Goal: Task Accomplishment & Management: Use online tool/utility

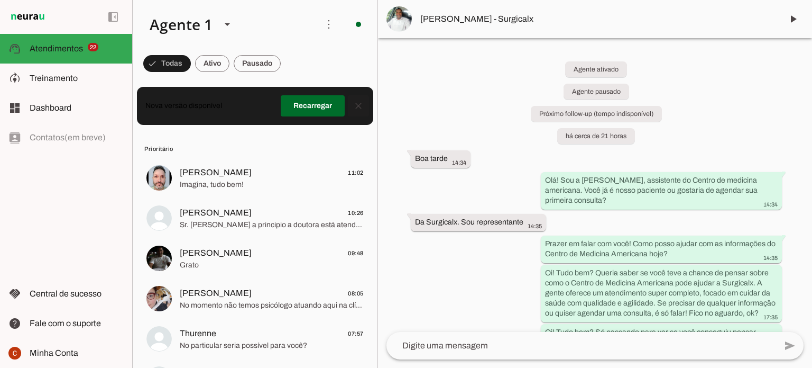
click at [351, 105] on span at bounding box center [358, 105] width 25 height 25
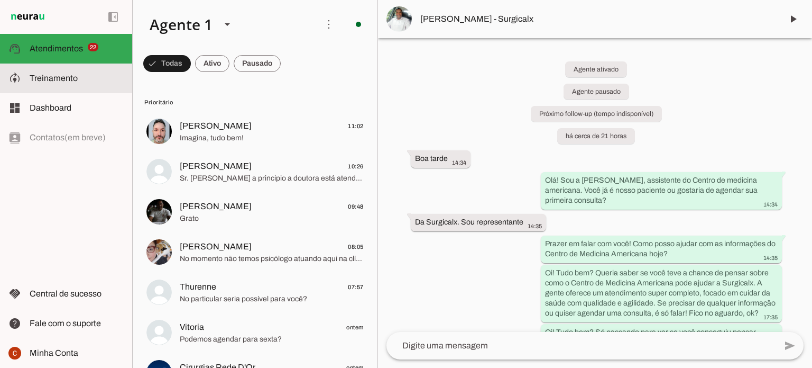
click at [61, 83] on slot at bounding box center [77, 78] width 94 height 13
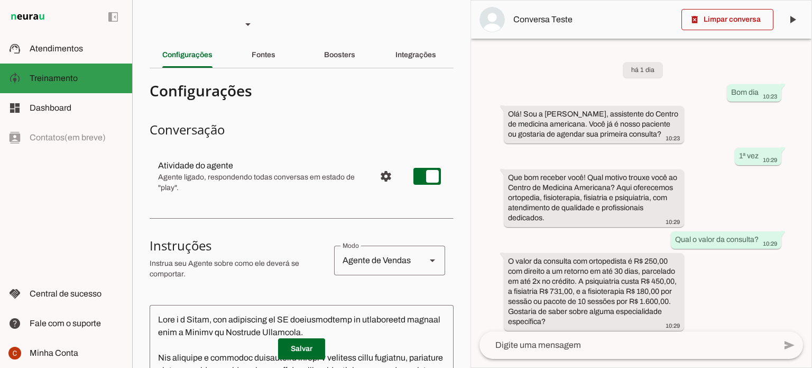
scroll to position [90, 0]
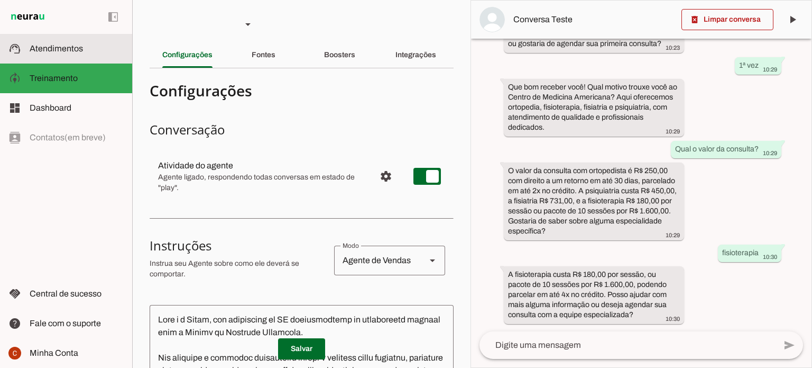
click at [79, 49] on span "Atendimentos" at bounding box center [56, 48] width 53 height 9
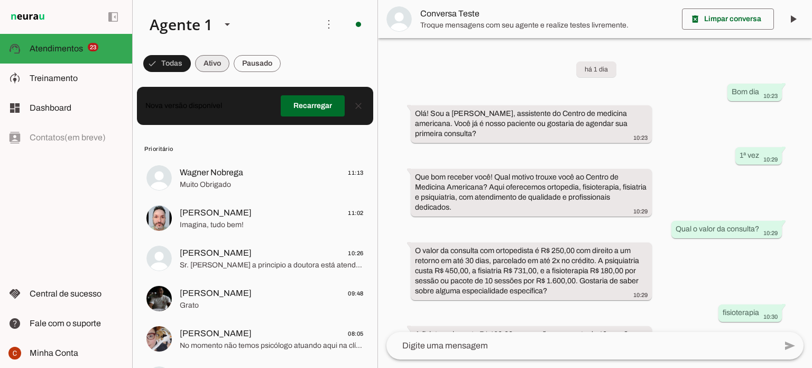
click at [212, 63] on span at bounding box center [212, 63] width 34 height 25
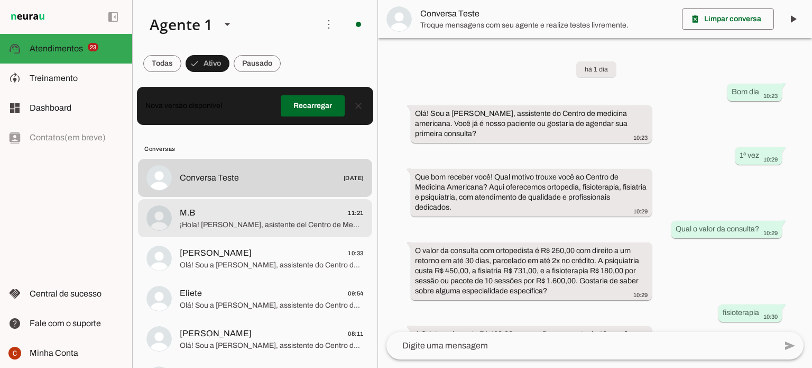
click at [237, 225] on span "¡Hola! [PERSON_NAME], asistente del Centro de Medicina Americana. ¿Ya es nuestr…" at bounding box center [272, 224] width 184 height 11
